Goal: Participate in discussion: Engage in conversation with other users on a specific topic

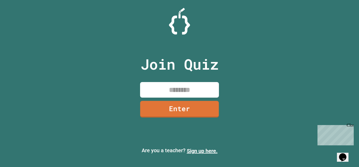
click at [196, 91] on input at bounding box center [179, 90] width 79 height 16
type input "********"
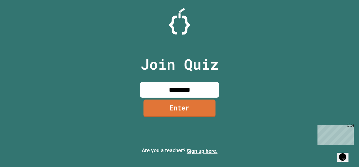
click at [191, 105] on link "Enter" at bounding box center [180, 107] width 72 height 17
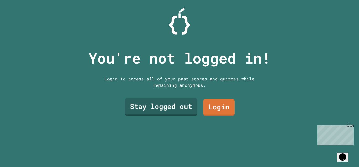
click at [179, 102] on link "Stay logged out" at bounding box center [161, 106] width 73 height 17
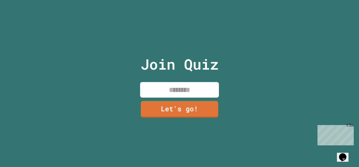
click at [169, 86] on input at bounding box center [179, 90] width 79 height 16
type input "*******"
click at [191, 113] on link "Let's go!" at bounding box center [179, 107] width 79 height 17
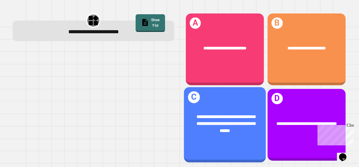
click at [234, 104] on div "**********" at bounding box center [225, 123] width 82 height 38
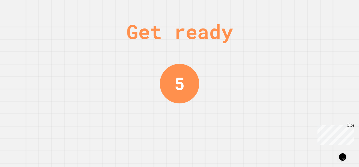
click at [279, 78] on div "Get ready 5" at bounding box center [179, 83] width 359 height 167
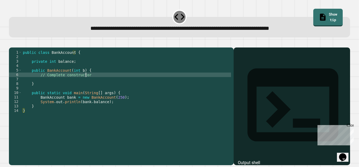
click at [87, 82] on div "public class BankAccount { private int balance ; public BankAccount ( int b ) {…" at bounding box center [126, 101] width 209 height 103
type textarea "*"
click at [12, 43] on button "button" at bounding box center [12, 43] width 0 height 0
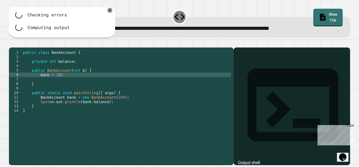
click at [72, 83] on div "public class BankAccount { private int balance ; public BankAccount ( int b ) {…" at bounding box center [126, 101] width 209 height 103
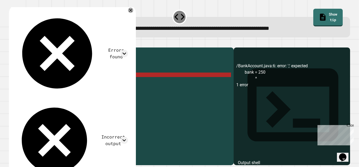
click at [12, 43] on icon "button" at bounding box center [12, 43] width 0 height 0
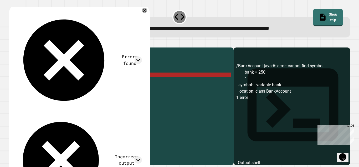
click at [59, 82] on div "public class BankAccount { private int balance ; public BankAccount ( int b ) {…" at bounding box center [126, 101] width 209 height 103
click at [40, 82] on div "public class BankAccount { private int balance ; public BankAccount ( int b ) {…" at bounding box center [126, 101] width 209 height 103
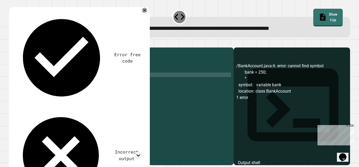
scroll to position [0, 1]
click at [12, 43] on icon "button" at bounding box center [12, 43] width 0 height 0
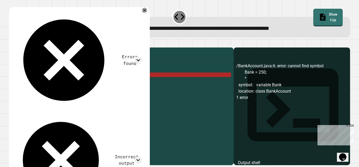
click at [59, 83] on div "public class BankAccount { private int balance ; public BankAccount ( int b ) {…" at bounding box center [126, 101] width 209 height 103
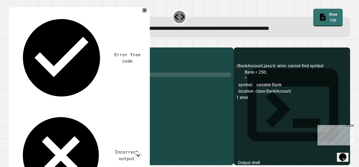
scroll to position [0, 2]
click at [12, 43] on icon "button" at bounding box center [12, 43] width 0 height 0
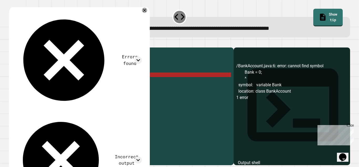
click at [39, 84] on div "public class BankAccount { private int balance ; public BankAccount ( int b ) {…" at bounding box center [126, 101] width 209 height 103
click at [55, 83] on div "public class BankAccount { private int balance ; public BankAccount ( int b ) {…" at bounding box center [126, 101] width 209 height 103
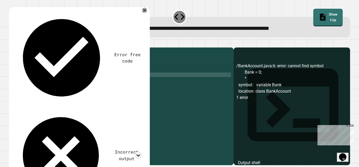
click at [66, 81] on div "public class BankAccount { private int balance ; public BankAccount ( int b ) {…" at bounding box center [126, 101] width 209 height 103
click at [12, 43] on icon "button" at bounding box center [12, 43] width 0 height 0
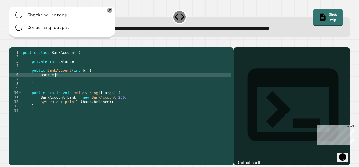
click at [70, 82] on div "public class BankAccount { private int balance ; public BankAccount ( int b ) {…" at bounding box center [126, 101] width 209 height 103
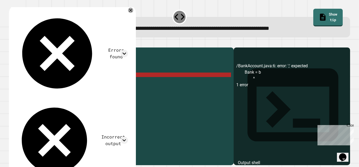
click at [12, 43] on button "button" at bounding box center [12, 43] width 0 height 0
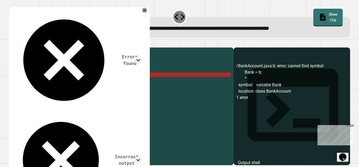
click at [44, 81] on div "public class BankAccount { private int balance ; public BankAccount ( int b ) {…" at bounding box center [126, 101] width 209 height 103
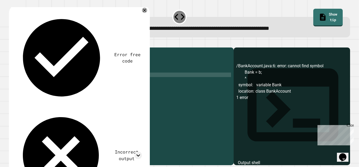
scroll to position [0, 2]
click at [12, 43] on icon "button" at bounding box center [12, 43] width 0 height 0
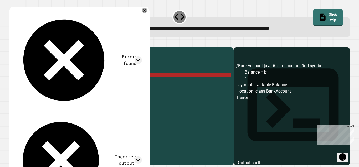
click at [92, 82] on div "public class BankAccount { private int balance ; public BankAccount ( int b ) {…" at bounding box center [126, 101] width 209 height 103
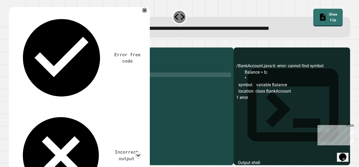
click at [17, 47] on icon "button" at bounding box center [15, 46] width 3 height 4
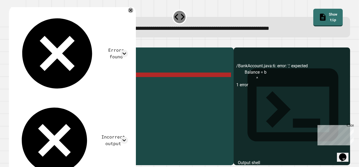
click at [41, 83] on div "public class BankAccount { private int balance ; public BankAccount ( int b ) {…" at bounding box center [126, 101] width 209 height 103
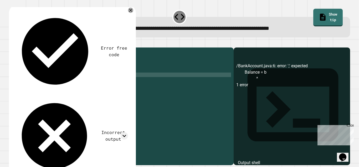
scroll to position [0, 1]
click at [63, 82] on div "public class BankAccount { private int balance ; public BankAccount ( int b ) {…" at bounding box center [126, 101] width 209 height 103
type textarea "**********"
click at [12, 43] on icon "button" at bounding box center [12, 43] width 0 height 0
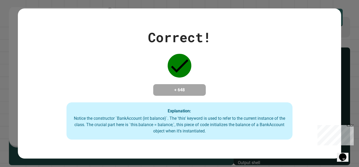
click at [157, 84] on div "+ 648" at bounding box center [179, 90] width 53 height 12
click at [139, 56] on div "Correct! + 648 Explanation: Notice the constructor `BankAccount (int balance)`.…" at bounding box center [179, 83] width 323 height 112
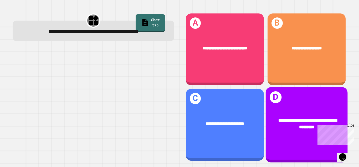
click at [281, 107] on div "**********" at bounding box center [307, 122] width 82 height 31
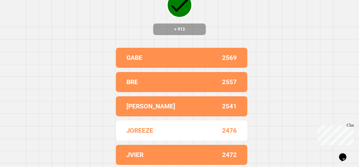
scroll to position [0, 0]
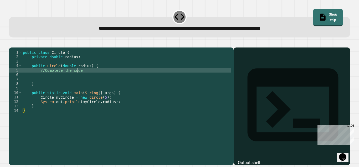
click at [86, 78] on div "public class Circle { private double radius ; public Circle ( double radius ) {…" at bounding box center [126, 101] width 209 height 103
type textarea "*"
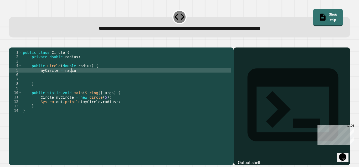
scroll to position [0, 3]
click at [12, 43] on icon "button" at bounding box center [12, 43] width 0 height 0
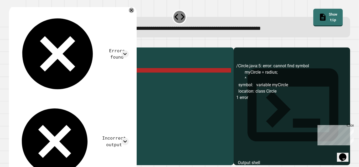
click at [54, 78] on div "public class Circle { private double radius ; public Circle ( double radius ) {…" at bounding box center [126, 101] width 209 height 103
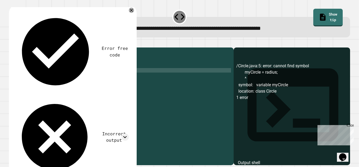
scroll to position [0, 2]
click at [12, 43] on div at bounding box center [180, 44] width 342 height 6
click at [12, 43] on icon "button" at bounding box center [12, 43] width 0 height 0
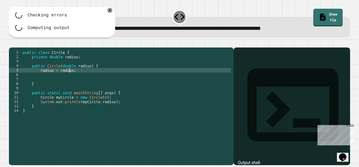
click at [69, 77] on div "public class Circle { private double radius ; public Circle ( double radius ) {…" at bounding box center [126, 101] width 209 height 103
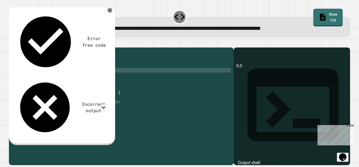
scroll to position [0, 3]
click at [12, 43] on button "button" at bounding box center [12, 43] width 0 height 0
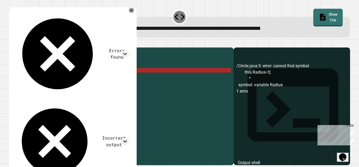
click at [61, 78] on div "public class Circle { private double radius ; public Circle ( double radius ) {…" at bounding box center [126, 101] width 209 height 103
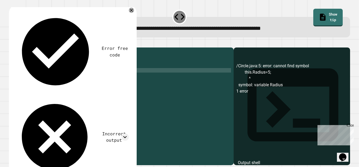
scroll to position [0, 2]
click at [12, 43] on icon "button" at bounding box center [12, 43] width 0 height 0
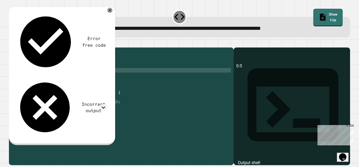
click at [38, 77] on div "public class Circle { private double radius ; public Circle ( double radius ) {…" at bounding box center [126, 101] width 209 height 103
type textarea "**********"
click at [12, 43] on icon "button" at bounding box center [12, 43] width 0 height 0
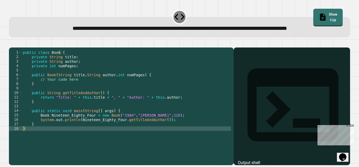
click at [74, 96] on div "public class Book { private String title ; private String author ; private int …" at bounding box center [126, 97] width 209 height 94
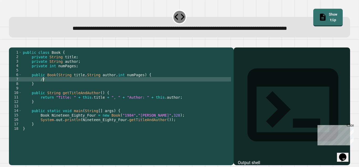
type textarea "*"
type textarea "**********"
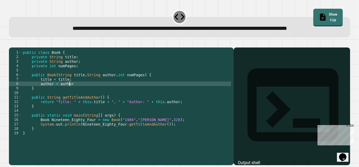
scroll to position [0, 3]
type textarea "**********"
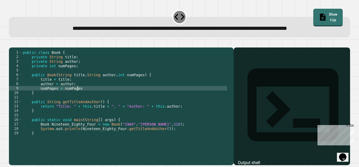
scroll to position [0, 4]
type textarea "**********"
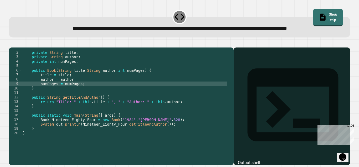
scroll to position [4, 0]
click at [59, 126] on div "private String title ; private String author ; private int numPages ; public Bo…" at bounding box center [125, 97] width 206 height 94
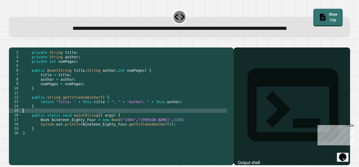
scroll to position [0, 0]
click at [12, 43] on icon "button" at bounding box center [12, 43] width 0 height 0
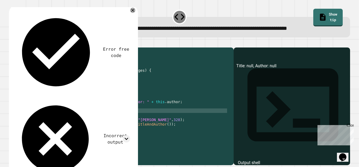
click at [67, 93] on div "private String title ; private String author ; private int numPages ; public Bo…" at bounding box center [125, 97] width 206 height 94
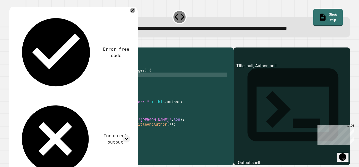
click at [38, 92] on div "private String title ; private String author ; private int numPages ; public Bo…" at bounding box center [125, 97] width 206 height 94
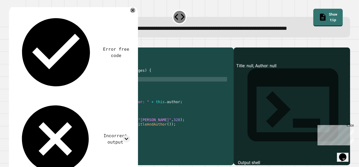
click at [40, 94] on div "private String title ; private String author ; private int numPages ; public Bo…" at bounding box center [125, 97] width 206 height 94
click at [40, 99] on div "private String title ; private String author ; private int numPages ; public Bo…" at bounding box center [125, 97] width 206 height 94
type textarea "**********"
click at [12, 43] on icon "button" at bounding box center [12, 43] width 0 height 0
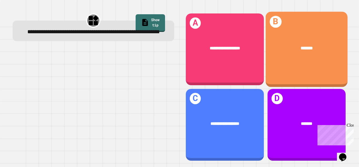
click at [279, 62] on div "B *******" at bounding box center [307, 49] width 82 height 75
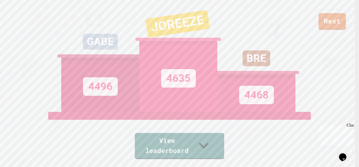
click at [210, 138] on div "View leaderboard" at bounding box center [179, 135] width 89 height 47
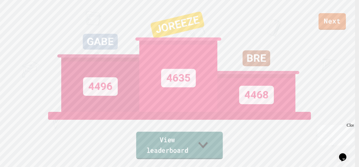
click at [202, 146] on link "View leaderboard" at bounding box center [179, 144] width 87 height 27
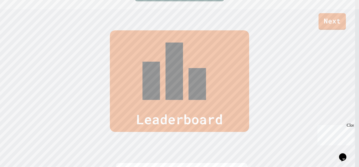
scroll to position [165, 0]
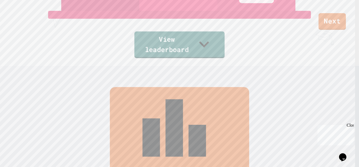
click at [181, 50] on link "View leaderboard" at bounding box center [179, 44] width 90 height 27
